Goal: Task Accomplishment & Management: Use online tool/utility

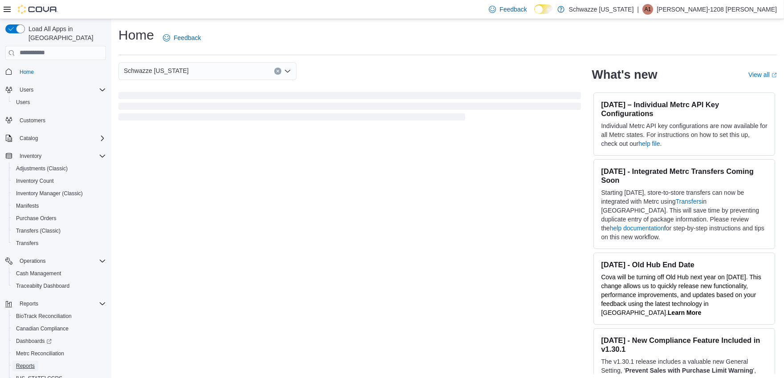
drag, startPoint x: 27, startPoint y: 354, endPoint x: 33, endPoint y: 350, distance: 7.7
click at [27, 363] on span "Reports" at bounding box center [25, 366] width 19 height 7
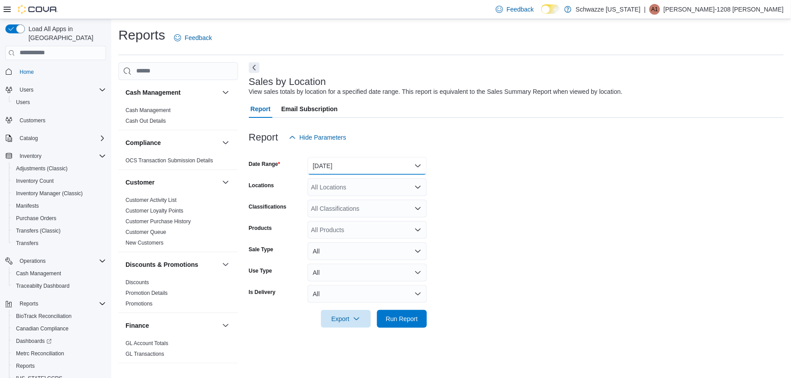
click at [340, 163] on button "[DATE]" at bounding box center [367, 166] width 119 height 18
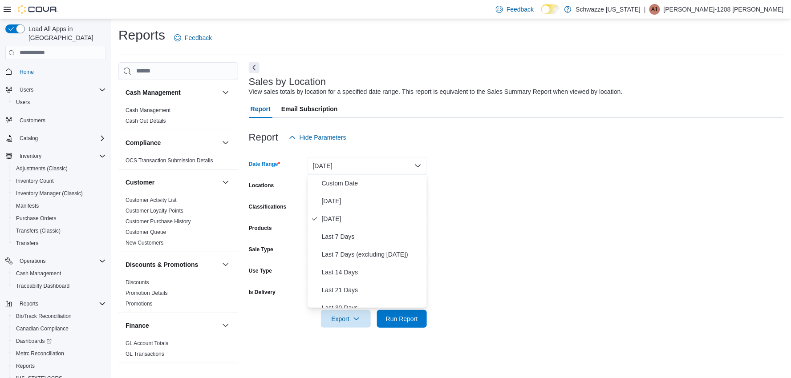
drag, startPoint x: 502, startPoint y: 192, endPoint x: 406, endPoint y: 189, distance: 95.8
click at [502, 193] on form "Date Range [DATE] Locations All Locations Classifications All Classifications P…" at bounding box center [516, 237] width 535 height 182
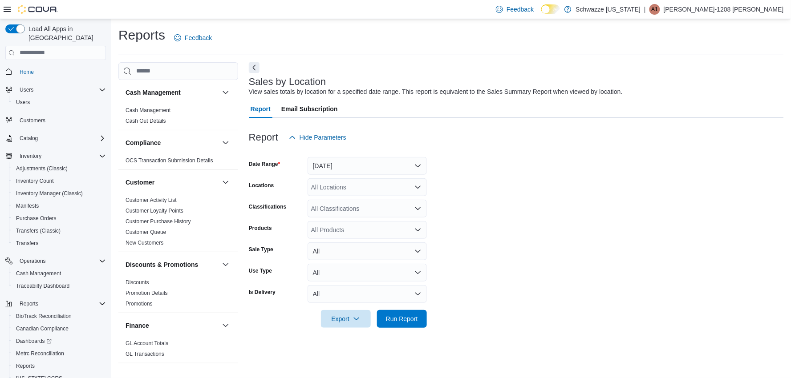
click at [363, 192] on div "All Locations" at bounding box center [367, 188] width 119 height 18
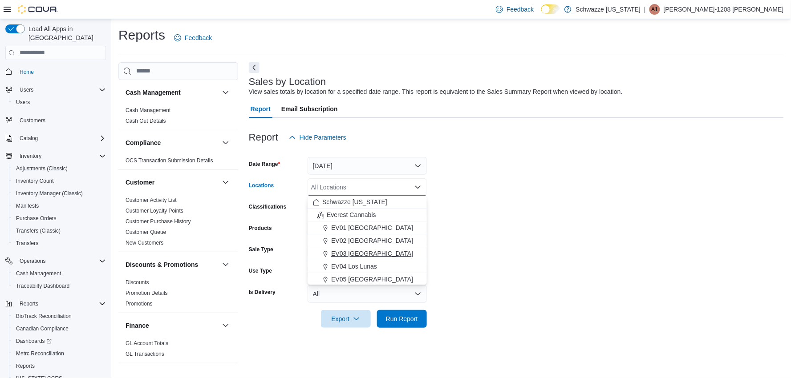
click at [356, 258] on button "EV03 [GEOGRAPHIC_DATA]" at bounding box center [367, 254] width 119 height 13
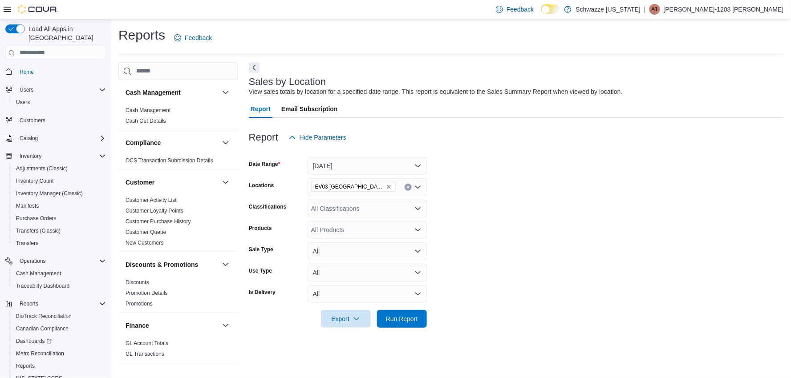
click at [503, 251] on form "Date Range [DATE] Locations EV03 West Central Classifications All Classificatio…" at bounding box center [516, 237] width 535 height 182
click at [406, 321] on span "Run Report" at bounding box center [402, 318] width 32 height 9
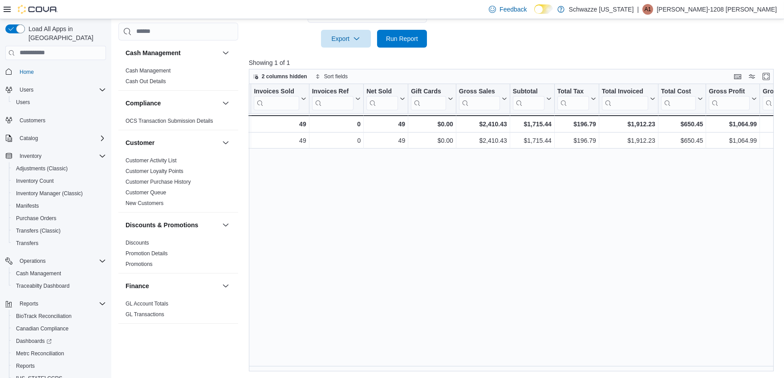
scroll to position [0, 50]
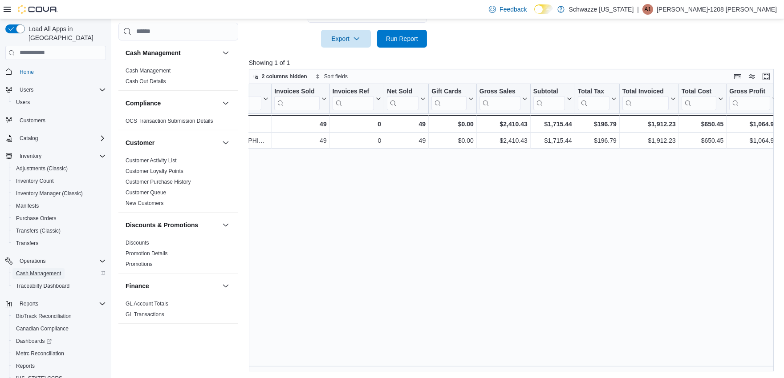
click at [43, 270] on span "Cash Management" at bounding box center [38, 273] width 45 height 7
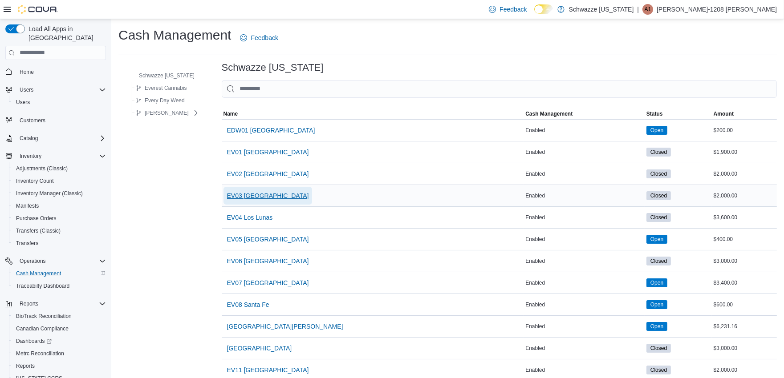
click at [241, 190] on span "EV03 [GEOGRAPHIC_DATA]" at bounding box center [268, 196] width 82 height 18
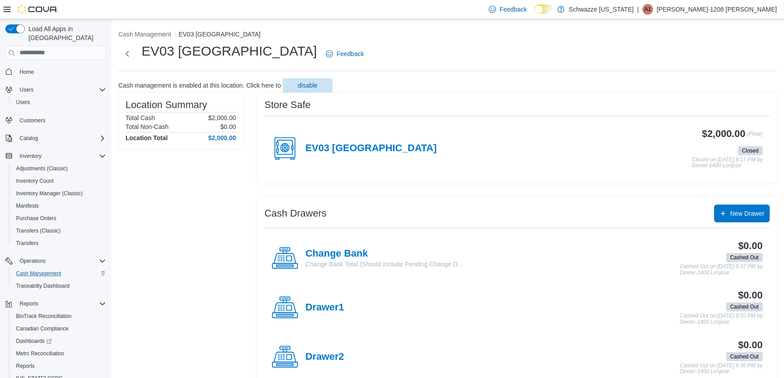
click at [368, 142] on div "EV03 [GEOGRAPHIC_DATA]" at bounding box center [354, 148] width 165 height 27
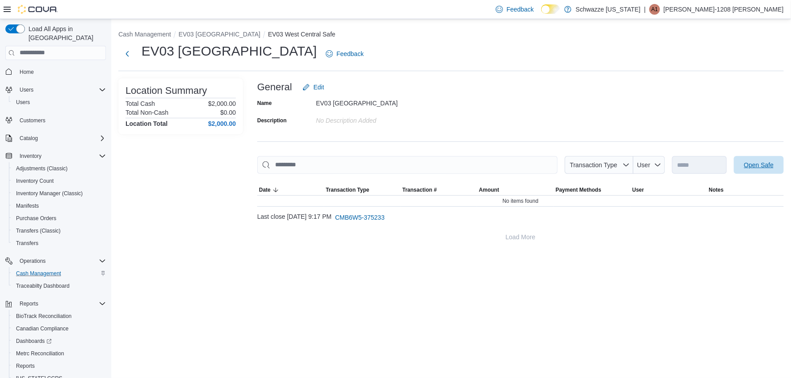
drag, startPoint x: 746, startPoint y: 162, endPoint x: 396, endPoint y: 131, distance: 351.3
click at [746, 162] on span "Open Safe" at bounding box center [759, 165] width 30 height 9
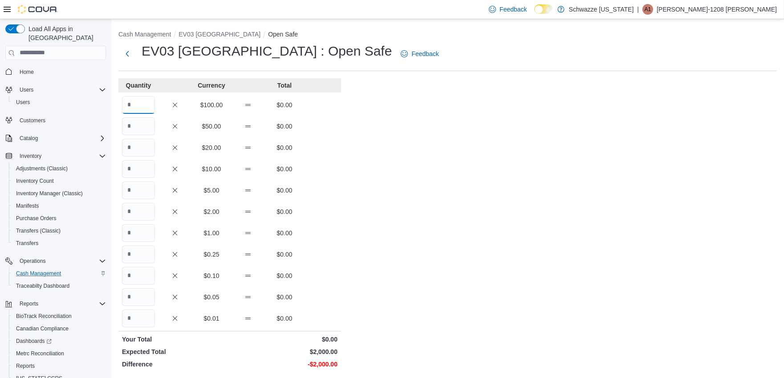
click at [144, 106] on input "Quantity" at bounding box center [138, 105] width 33 height 18
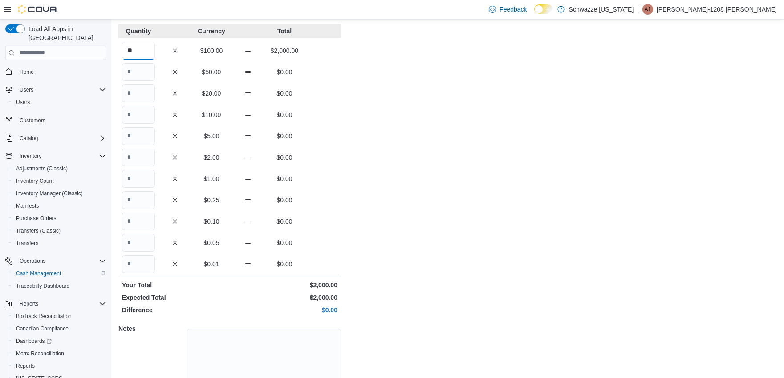
scroll to position [105, 0]
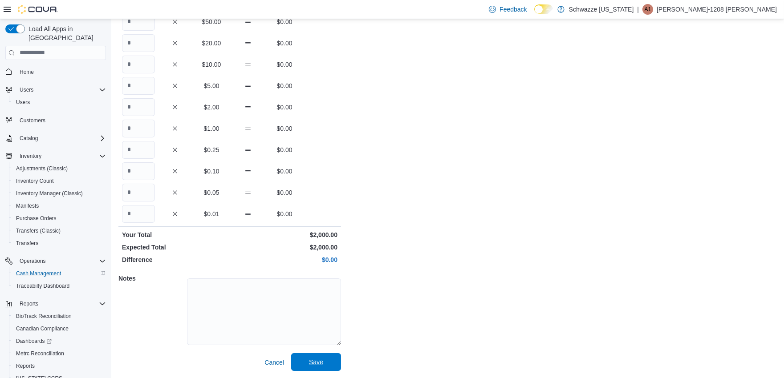
type input "**"
click at [334, 353] on span "Save" at bounding box center [315, 362] width 39 height 18
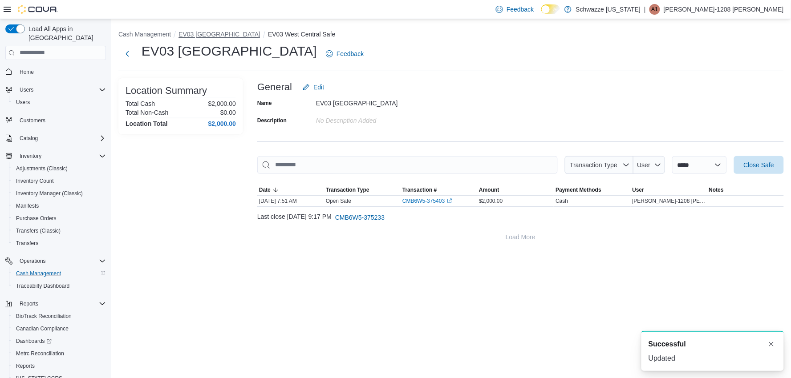
click at [213, 31] on button "EV03 [GEOGRAPHIC_DATA]" at bounding box center [220, 34] width 82 height 7
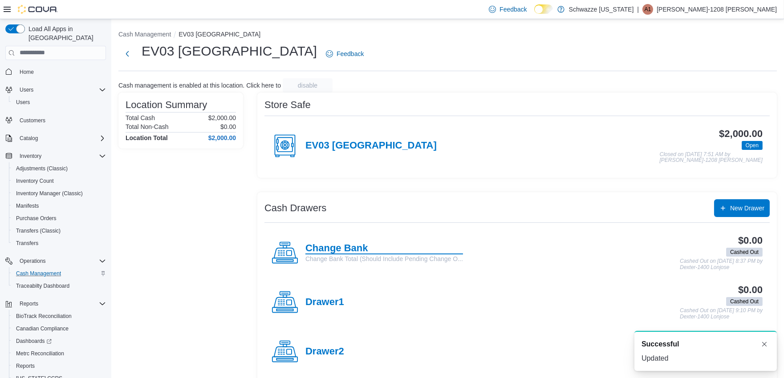
click at [339, 247] on h4 "Change Bank" at bounding box center [384, 249] width 158 height 12
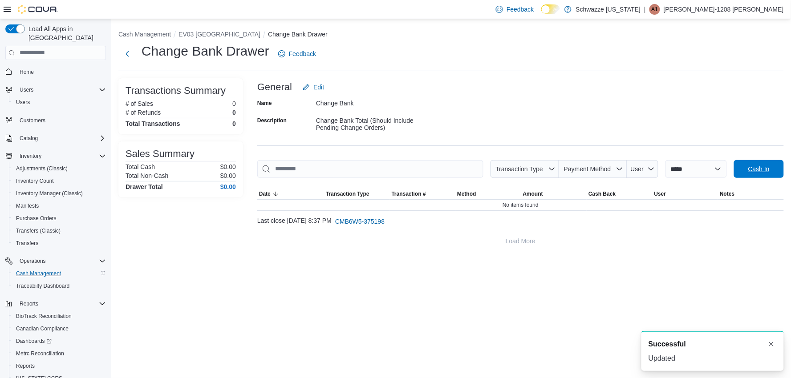
drag, startPoint x: 749, startPoint y: 169, endPoint x: 540, endPoint y: 156, distance: 209.2
click at [746, 169] on span "Cash In" at bounding box center [758, 169] width 39 height 18
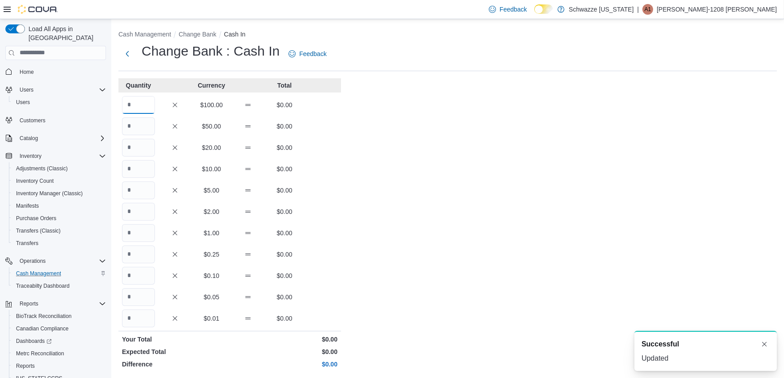
click at [146, 106] on input "Quantity" at bounding box center [138, 105] width 33 height 18
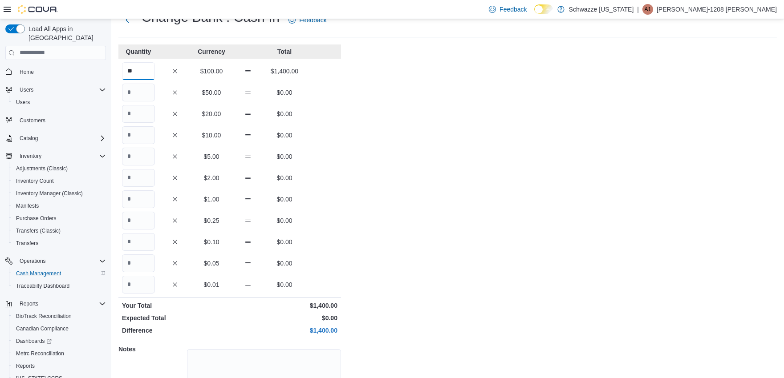
scroll to position [105, 0]
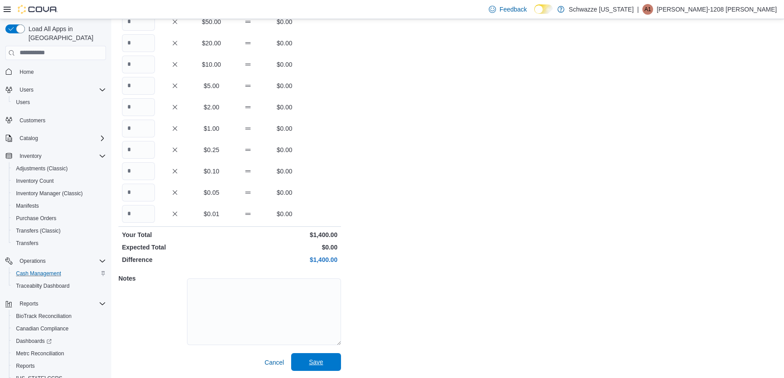
type input "**"
click at [330, 359] on span "Save" at bounding box center [315, 362] width 39 height 18
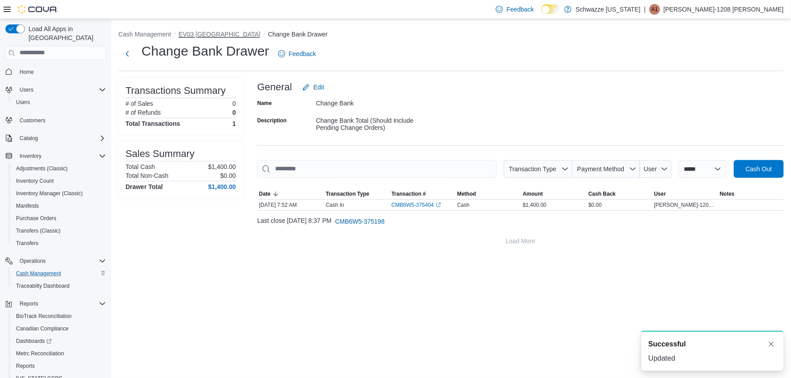
click at [220, 32] on button "EV03 [GEOGRAPHIC_DATA]" at bounding box center [220, 34] width 82 height 7
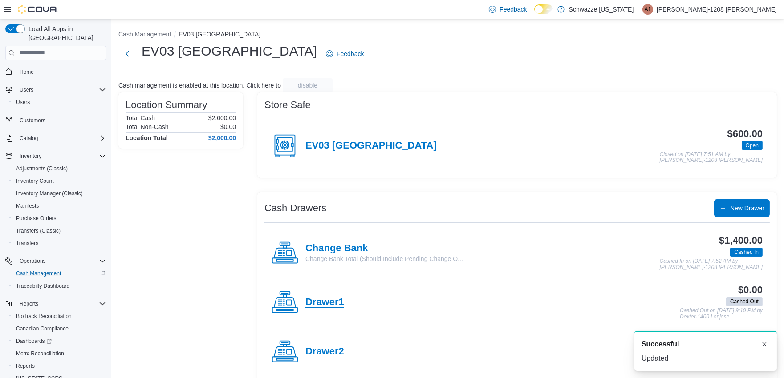
click at [334, 299] on h4 "Drawer1" at bounding box center [324, 303] width 39 height 12
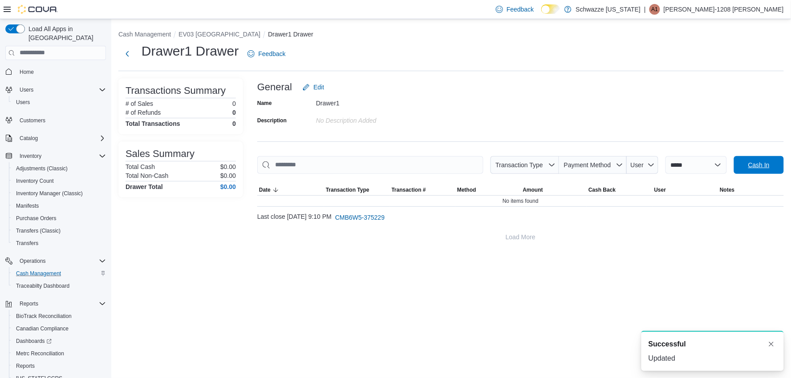
drag, startPoint x: 753, startPoint y: 166, endPoint x: 675, endPoint y: 161, distance: 77.6
click at [751, 167] on span "Cash In" at bounding box center [758, 165] width 21 height 9
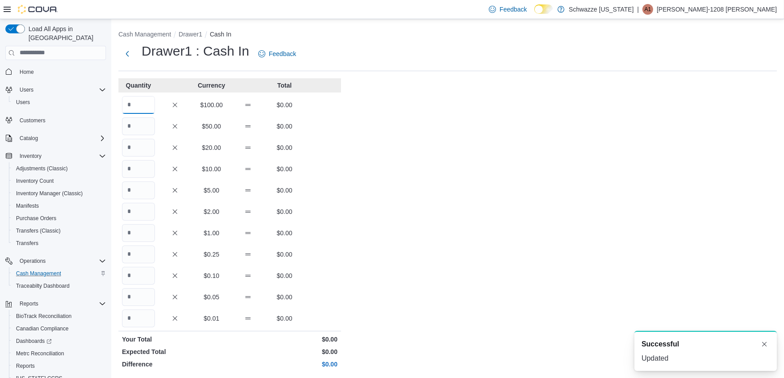
click at [145, 104] on input "Quantity" at bounding box center [138, 105] width 33 height 18
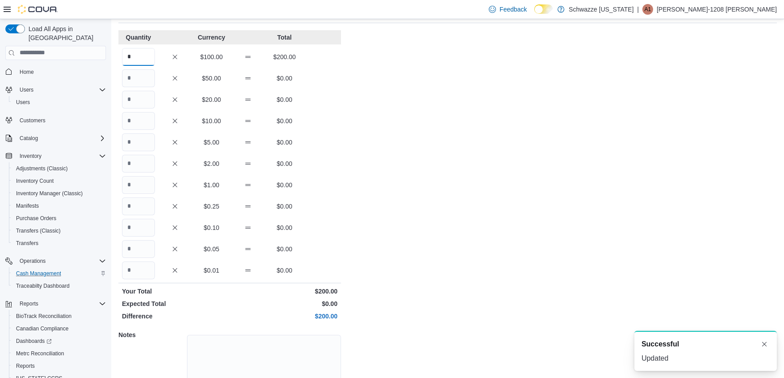
scroll to position [105, 0]
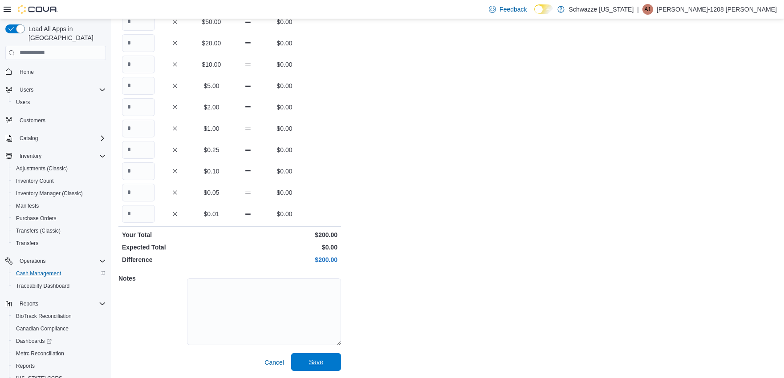
type input "*"
click at [327, 358] on span "Save" at bounding box center [315, 362] width 39 height 18
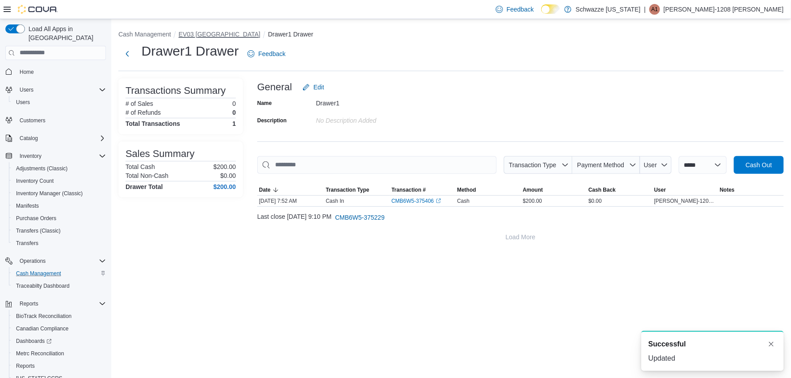
click at [215, 33] on button "EV03 [GEOGRAPHIC_DATA]" at bounding box center [220, 34] width 82 height 7
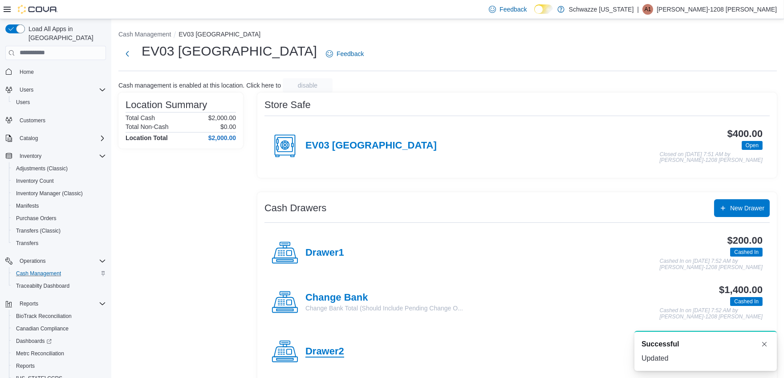
click at [337, 350] on h4 "Drawer2" at bounding box center [324, 352] width 39 height 12
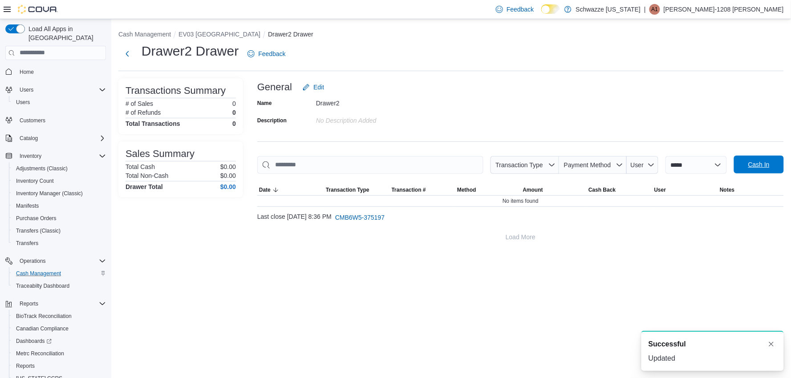
drag, startPoint x: 756, startPoint y: 163, endPoint x: 695, endPoint y: 165, distance: 60.6
click at [755, 163] on span "Cash In" at bounding box center [758, 164] width 21 height 9
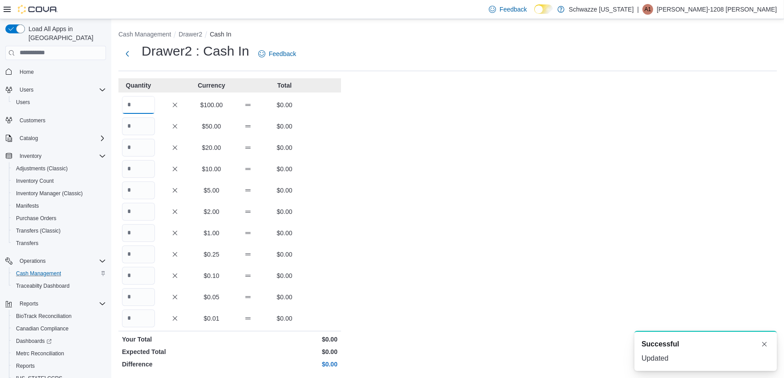
click at [144, 104] on input "Quantity" at bounding box center [138, 105] width 33 height 18
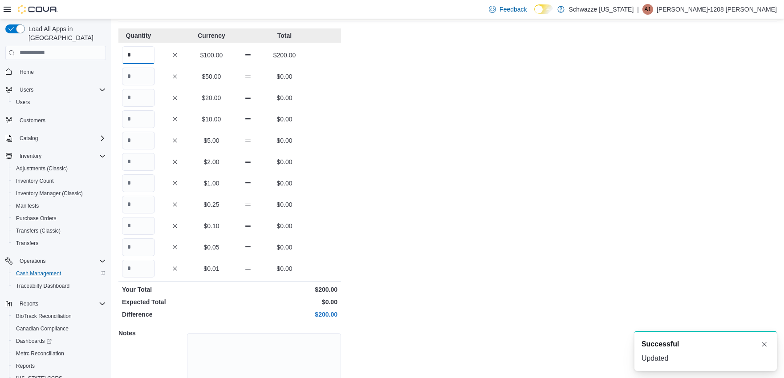
scroll to position [105, 0]
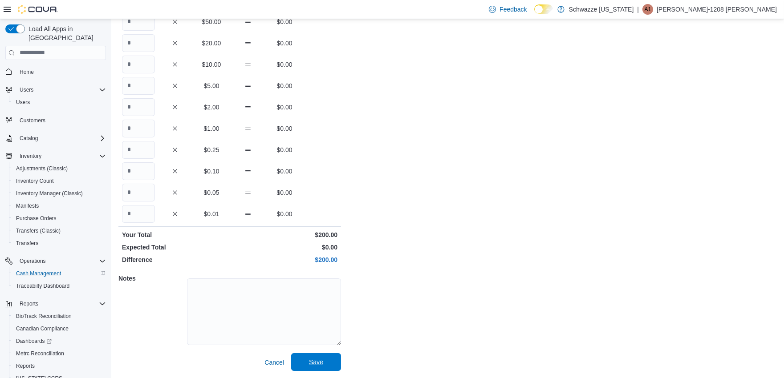
type input "*"
click at [327, 363] on span "Save" at bounding box center [315, 362] width 39 height 18
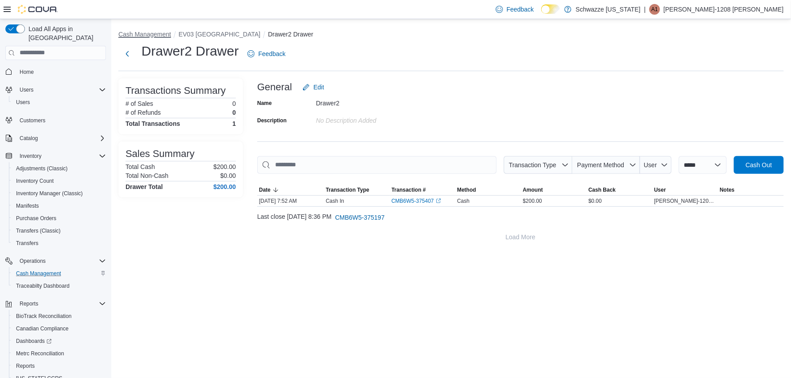
click at [152, 34] on button "Cash Management" at bounding box center [144, 34] width 53 height 7
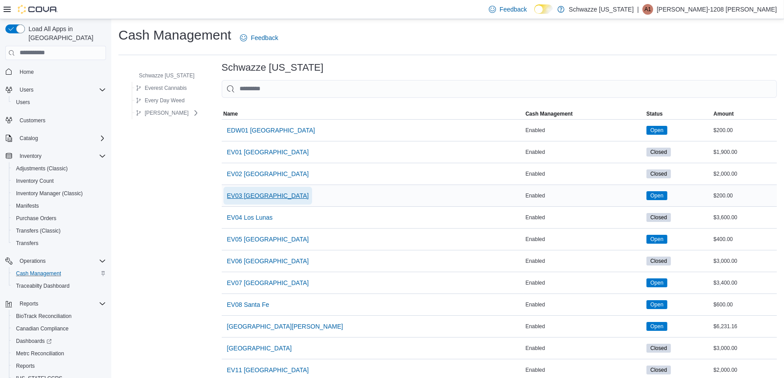
click at [255, 194] on span "EV03 [GEOGRAPHIC_DATA]" at bounding box center [268, 195] width 82 height 9
